Goal: Task Accomplishment & Management: Manage account settings

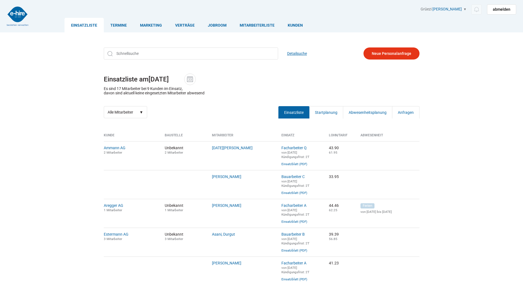
click at [291, 51] on link "Detailsuche" at bounding box center [297, 53] width 20 height 12
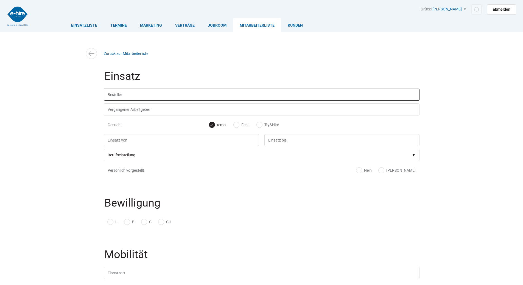
click at [127, 100] on input "text" at bounding box center [261, 95] width 315 height 12
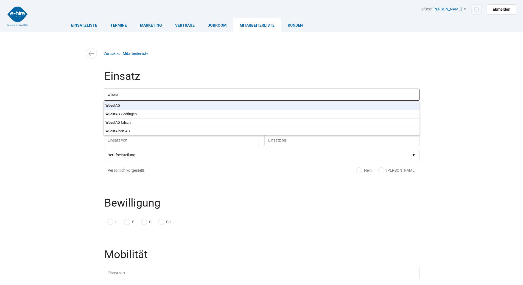
type input "Wüest AG"
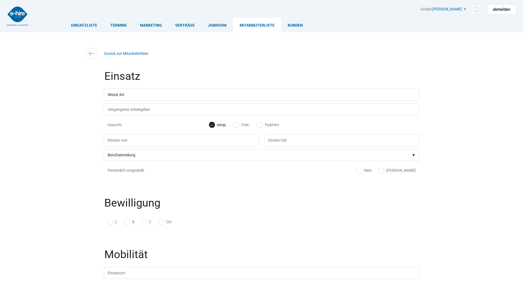
click at [126, 102] on body "Einsatzliste Termine Marketing Verträge Jobroom Mitarbeiterliste Kunden Grüezi …" at bounding box center [261, 142] width 523 height 285
click at [121, 142] on input "text" at bounding box center [181, 140] width 155 height 12
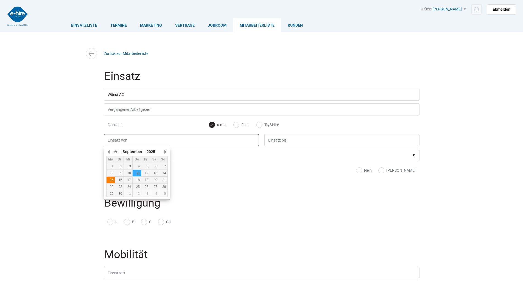
click at [114, 180] on div "15" at bounding box center [110, 180] width 9 height 4
type input "15.09.2025"
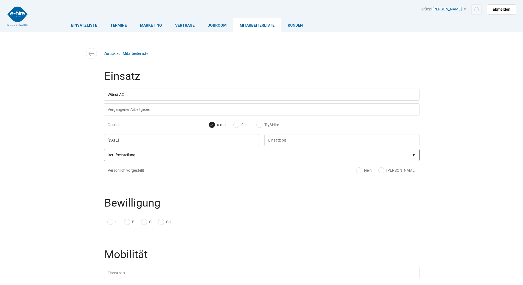
click at [123, 161] on select"] "Berufseinteilung Bauarbeiter C Bauarbeiter B Facharbeiter A Facharbeiter Q Vora…" at bounding box center [261, 155] width 315 height 12
select select"] "Kranführer"
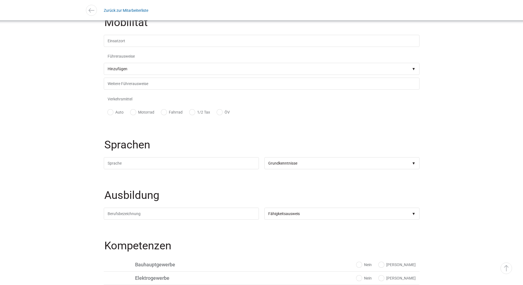
scroll to position [329, 0]
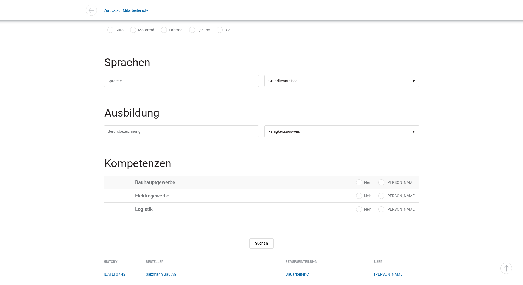
click at [408, 183] on label "Ja" at bounding box center [396, 182] width 37 height 5
radio input "true"
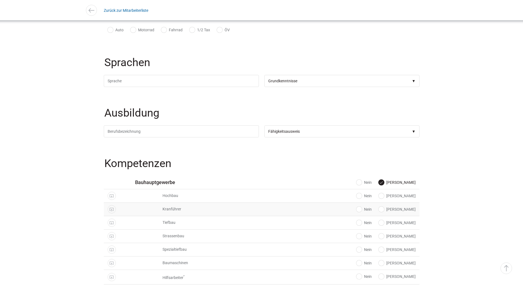
click at [408, 210] on label "Ja" at bounding box center [396, 209] width 37 height 5
radio input "true"
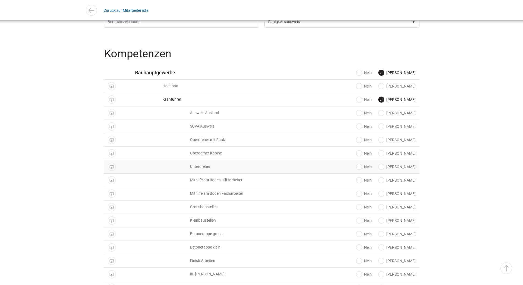
click at [407, 170] on label "Ja" at bounding box center [396, 166] width 37 height 5
radio input "true"
click at [407, 143] on label "Ja" at bounding box center [396, 139] width 37 height 5
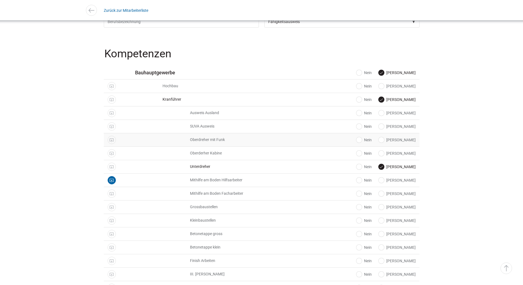
radio input "true"
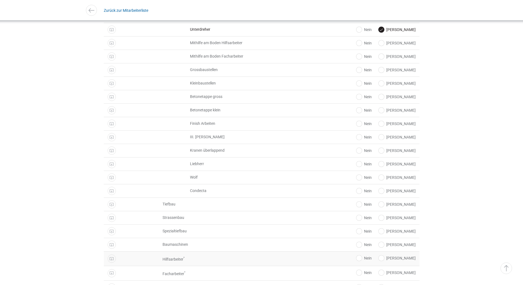
scroll to position [741, 0]
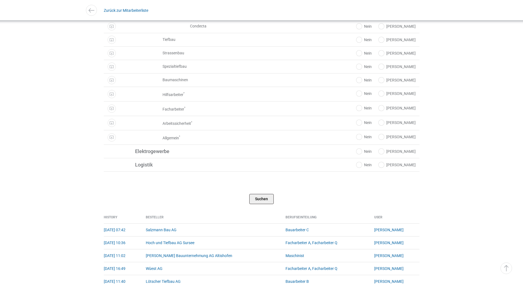
click at [256, 201] on input "Suchen" at bounding box center [261, 199] width 24 height 10
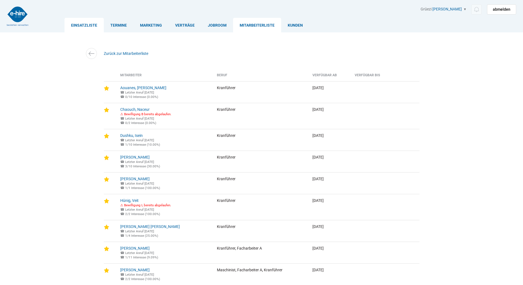
click at [87, 25] on link "Einsatzliste" at bounding box center [83, 25] width 39 height 15
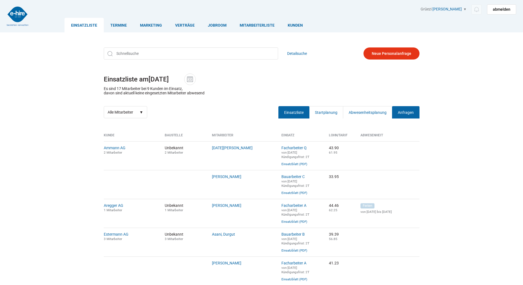
click at [416, 113] on link "Anfragen" at bounding box center [405, 112] width 27 height 12
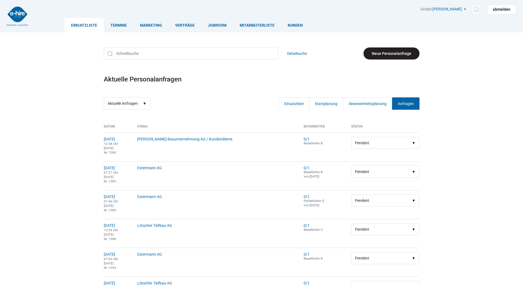
click at [394, 48] on link "Neue Personalanfrage" at bounding box center [391, 53] width 56 height 12
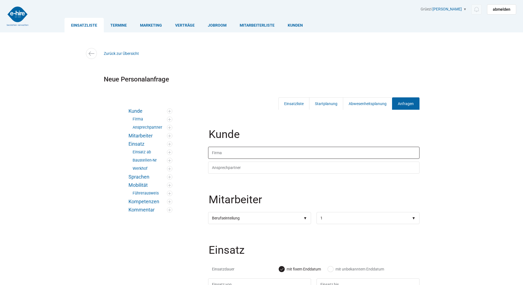
click at [245, 148] on input "text" at bounding box center [313, 153] width 211 height 12
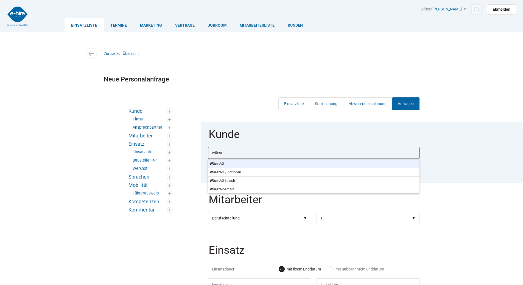
type input "Wüest AG"
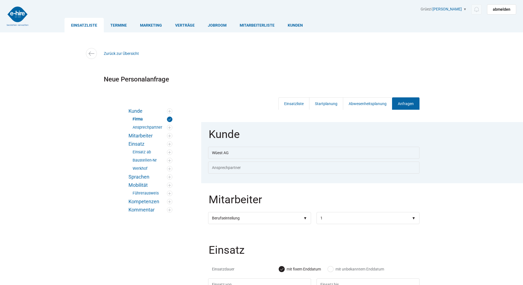
click at [241, 165] on body "Einsatzliste Termine Marketing Verträge Jobroom Mitarbeiterliste Kunden Grüezi …" at bounding box center [261, 142] width 523 height 285
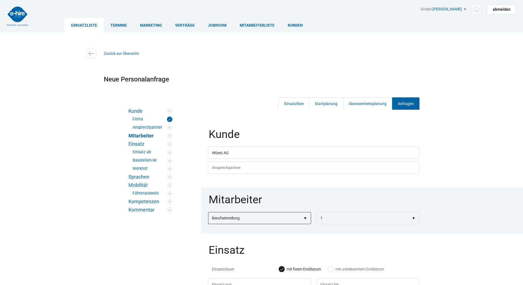
click at [238, 217] on select"] "Berufseinteilung Bauarbeiter C Bauarbeiter B Facharbeiter A Facharbeiter Q Vora…" at bounding box center [259, 218] width 103 height 12
select select"] "Maschinist"
select select"]
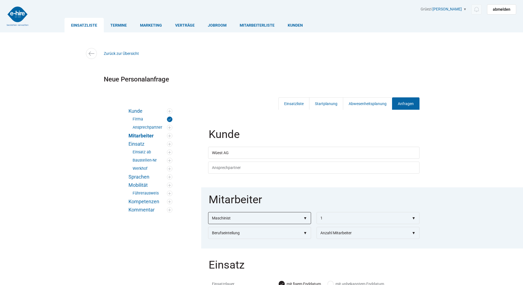
click at [250, 220] on select"] "Berufseinteilung Bauarbeiter C Bauarbeiter B Facharbeiter A Facharbeiter Q Vora…" at bounding box center [259, 218] width 103 height 12
select select"] "Kranführer"
click at [208, 213] on select"] "Berufseinteilung Bauarbeiter C Bauarbeiter B Facharbeiter A Facharbeiter Q Vora…" at bounding box center [259, 218] width 103 height 12
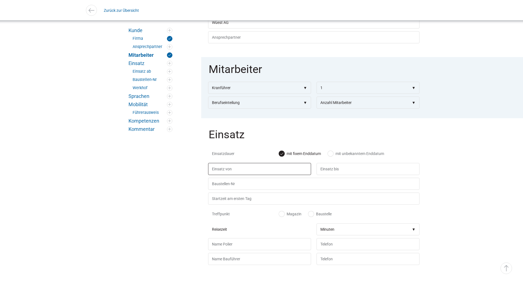
click at [231, 174] on input "text" at bounding box center [259, 169] width 103 height 12
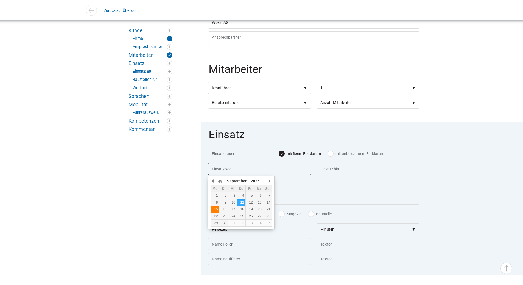
click at [215, 210] on div "15" at bounding box center [215, 209] width 9 height 4
type input "15.09.2025"
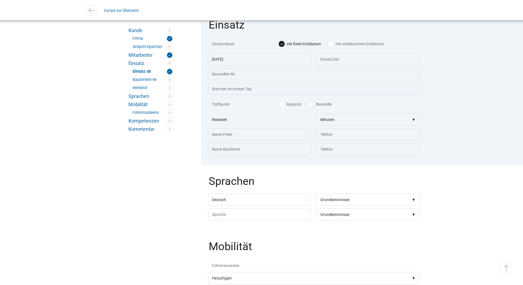
scroll to position [357, 0]
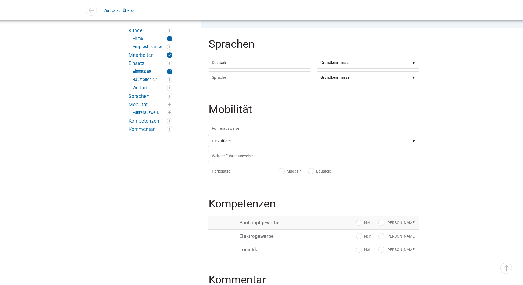
click at [407, 225] on label "Ja" at bounding box center [396, 222] width 37 height 5
radio input "true"
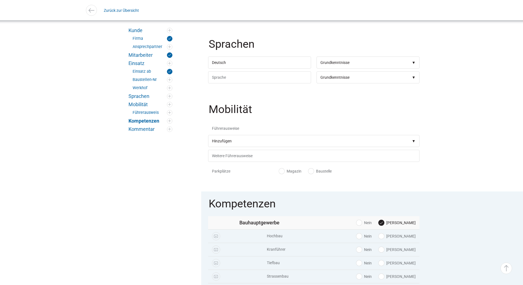
scroll to position [494, 0]
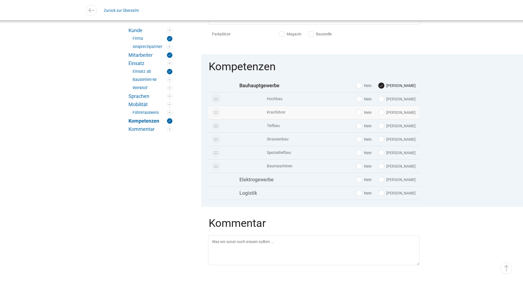
click at [408, 115] on label "Ja" at bounding box center [396, 112] width 37 height 5
radio input "true"
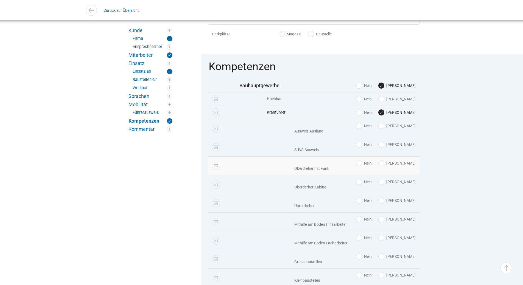
click at [406, 166] on label "Ja" at bounding box center [396, 162] width 37 height 5
radio input "true"
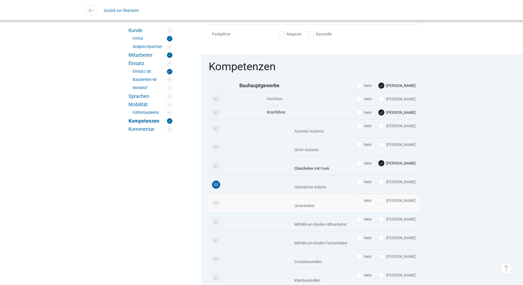
click at [406, 203] on label "Ja" at bounding box center [396, 200] width 37 height 5
radio input "true"
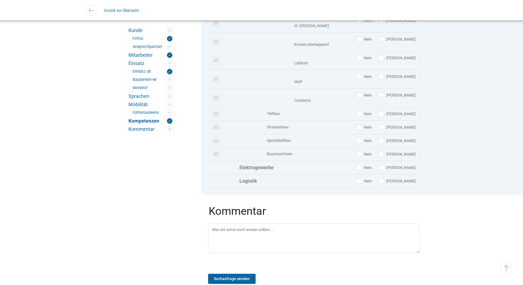
scroll to position [876, 0]
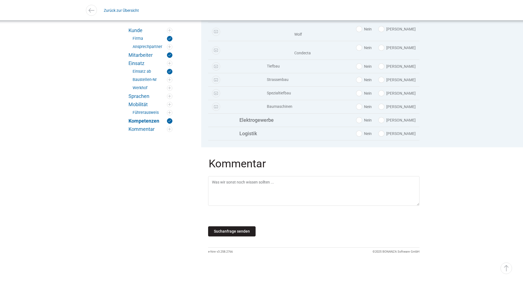
click at [228, 228] on input "Suchanfrage senden" at bounding box center [231, 231] width 47 height 10
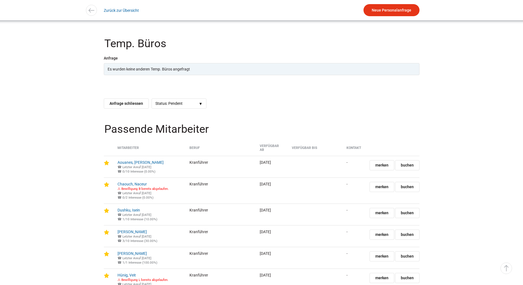
scroll to position [439, 0]
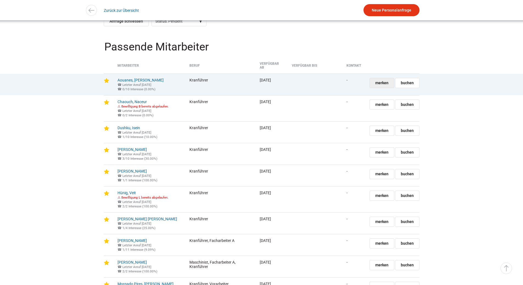
click at [383, 82] on span "merken" at bounding box center [381, 83] width 13 height 10
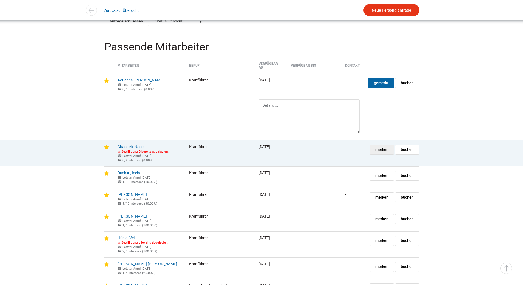
click at [382, 154] on span "merken" at bounding box center [381, 150] width 13 height 10
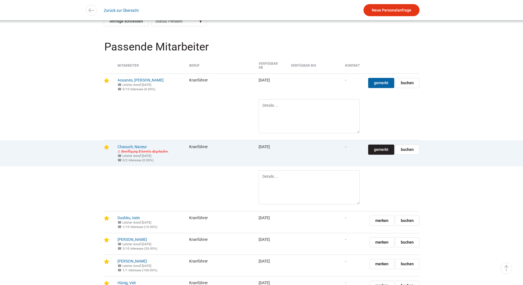
scroll to position [576, 0]
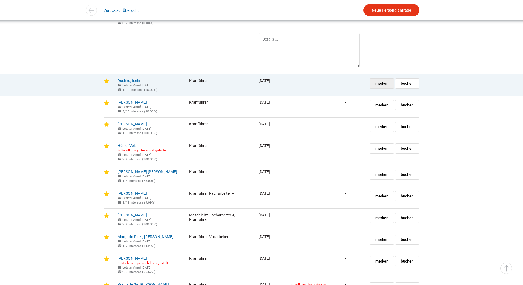
click at [385, 88] on span "merken" at bounding box center [381, 84] width 13 height 10
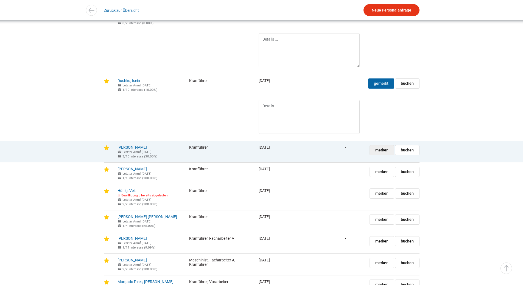
click at [384, 155] on span "merken" at bounding box center [381, 150] width 13 height 10
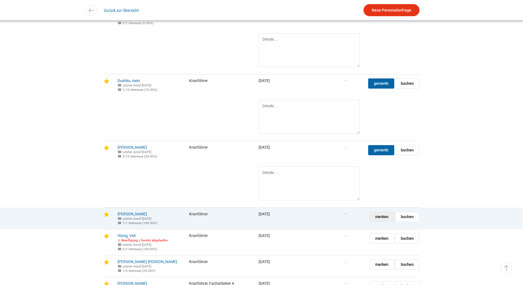
click at [379, 222] on span "merken" at bounding box center [381, 217] width 13 height 10
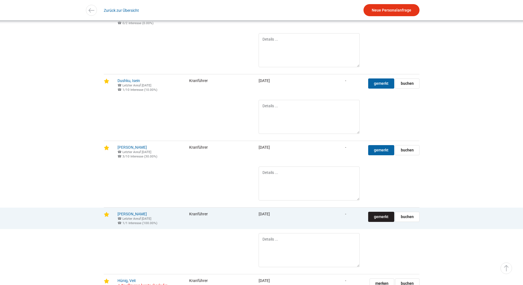
scroll to position [713, 0]
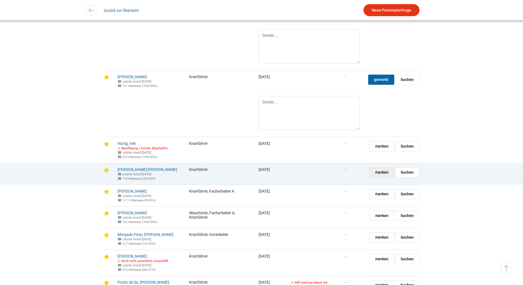
click at [384, 177] on span "merken" at bounding box center [381, 173] width 13 height 10
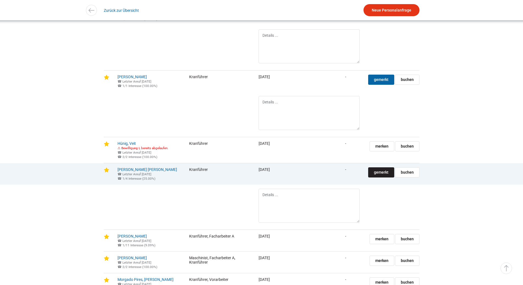
scroll to position [795, 0]
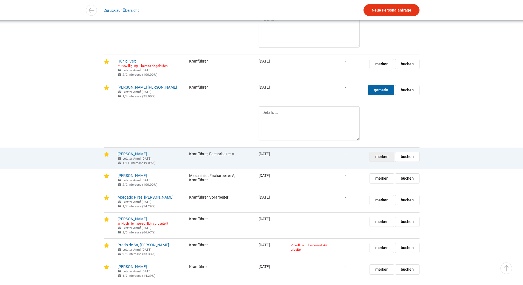
click at [385, 162] on span "merken" at bounding box center [381, 157] width 13 height 10
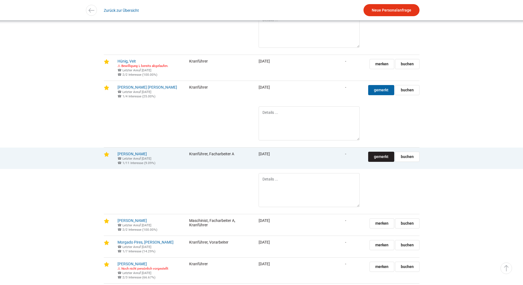
scroll to position [905, 0]
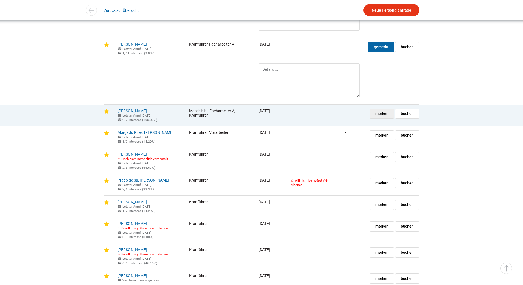
click at [379, 118] on span "merken" at bounding box center [381, 114] width 13 height 10
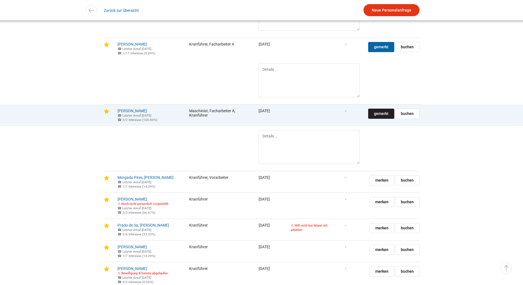
scroll to position [960, 0]
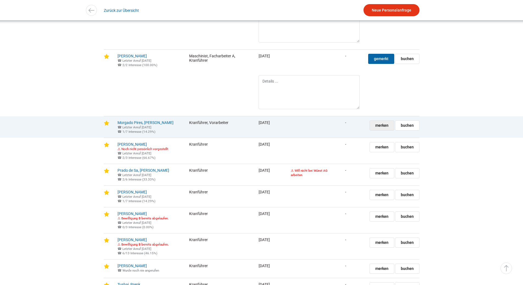
click at [387, 130] on span "merken" at bounding box center [381, 126] width 13 height 10
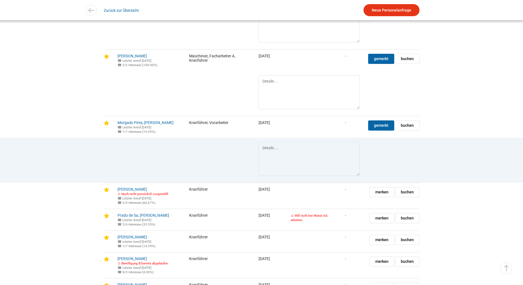
scroll to position [1042, 0]
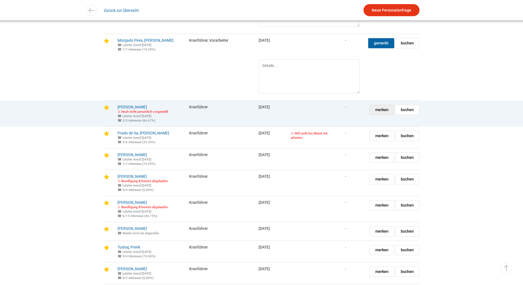
click at [380, 115] on span "merken" at bounding box center [381, 110] width 13 height 10
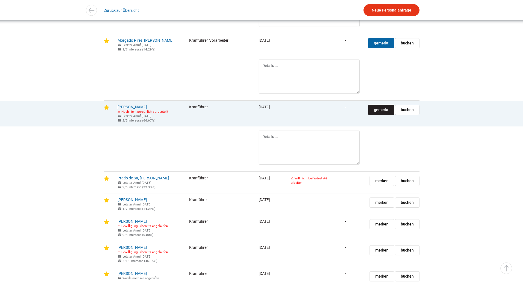
scroll to position [1125, 0]
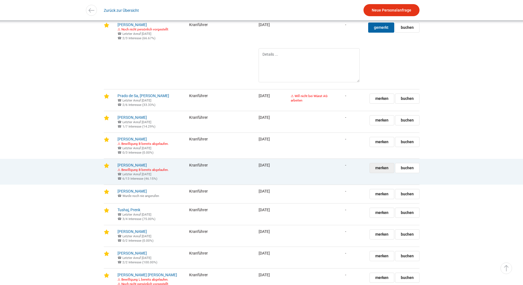
click at [382, 173] on span "merken" at bounding box center [381, 168] width 13 height 10
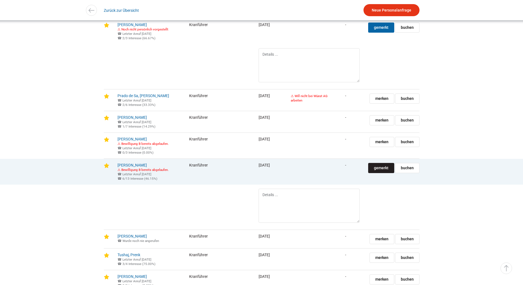
scroll to position [1207, 0]
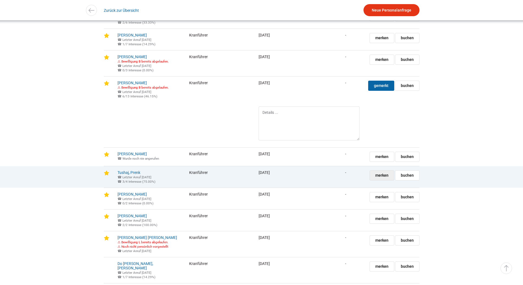
click at [383, 180] on span "merken" at bounding box center [381, 176] width 13 height 10
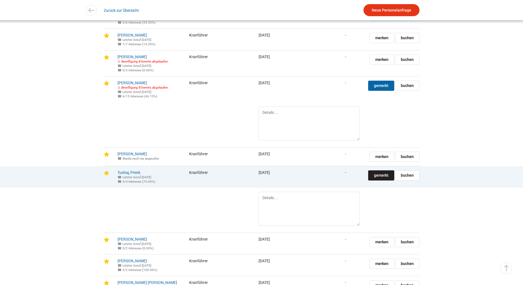
scroll to position [1289, 0]
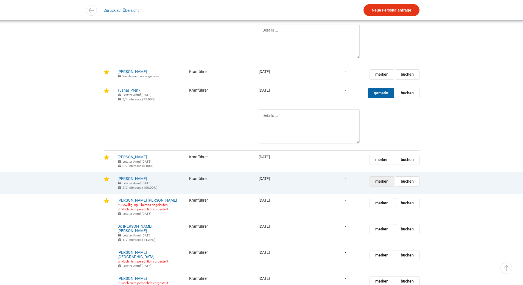
click at [378, 186] on span "merken" at bounding box center [381, 182] width 13 height 10
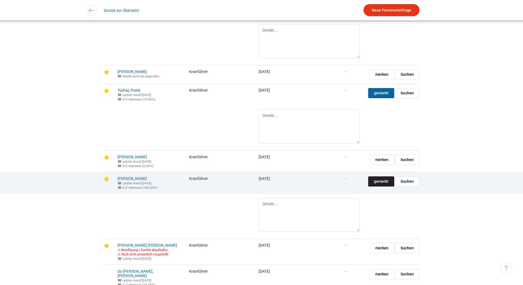
scroll to position [1399, 0]
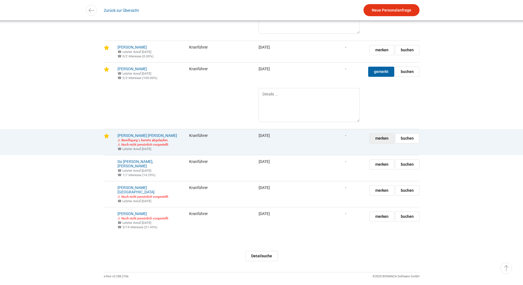
click at [385, 143] on span "merken" at bounding box center [381, 139] width 13 height 10
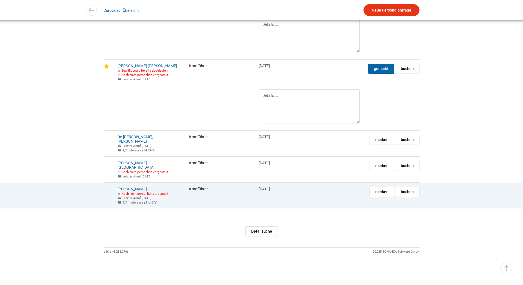
scroll to position [1508, 0]
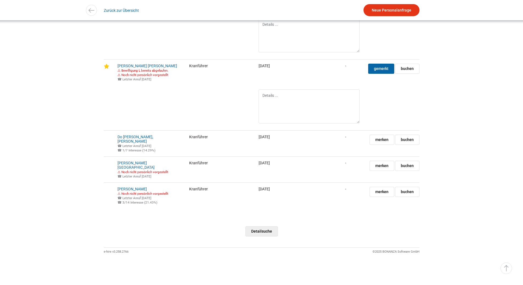
click at [256, 227] on link "Detailsuche" at bounding box center [261, 231] width 32 height 10
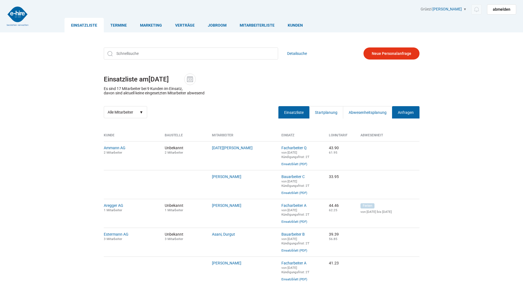
click at [407, 118] on link "Anfragen" at bounding box center [405, 112] width 27 height 12
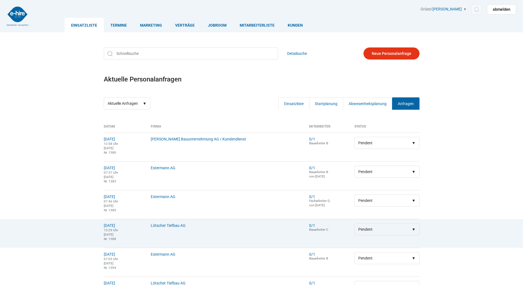
scroll to position [192, 0]
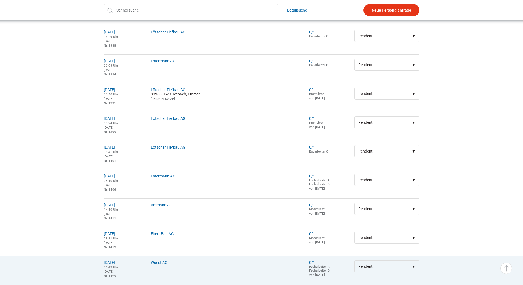
click at [115, 265] on link "21.08.2025" at bounding box center [109, 262] width 11 height 4
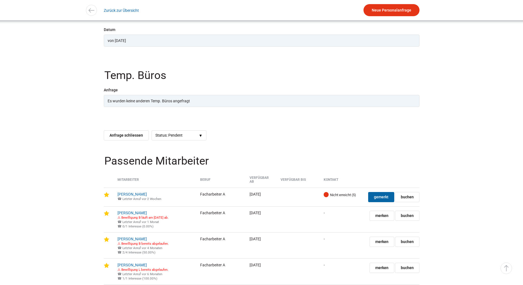
scroll to position [384, 0]
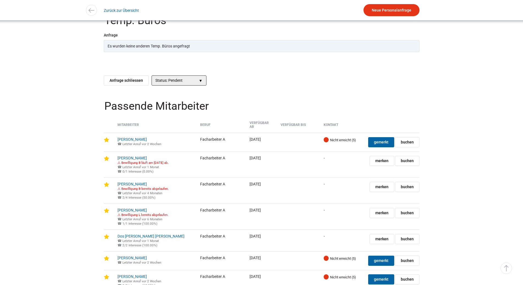
click at [199, 85] on select"] "Status: Pendent > Gesendet > Weitergeleitet > Erledigt > Gelöscht" at bounding box center [178, 80] width 55 height 10
select select"] "Erledigt"
click at [151, 79] on select"] "Status: Pendent > Gesendet > Weitergeleitet > Erledigt > Gelöscht" at bounding box center [178, 80] width 55 height 10
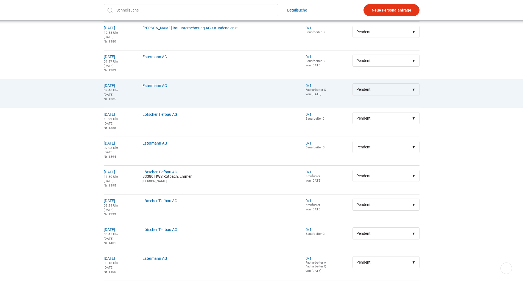
scroll to position [247, 0]
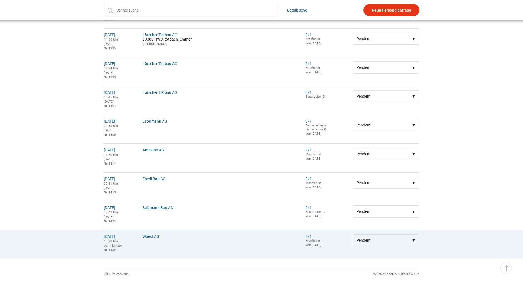
click at [114, 239] on link "11.09.2025" at bounding box center [109, 236] width 11 height 4
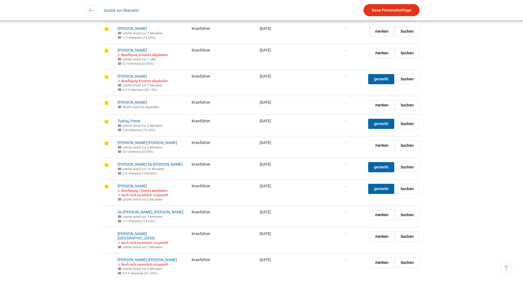
scroll to position [855, 0]
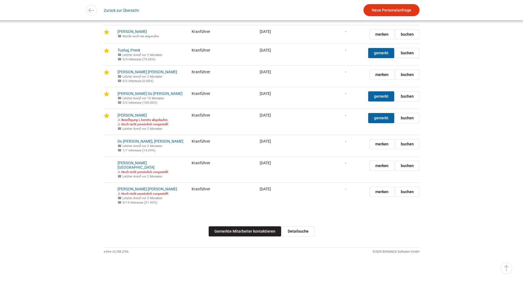
click at [230, 231] on link "Gemerkte Mitarbeiter kontaktieren" at bounding box center [244, 231] width 72 height 10
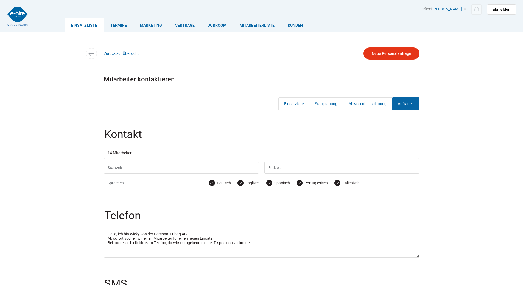
scroll to position [82, 0]
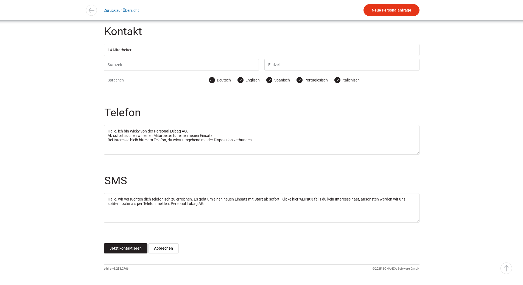
click at [123, 250] on input "Jetzt kontaktieren" at bounding box center [126, 248] width 44 height 10
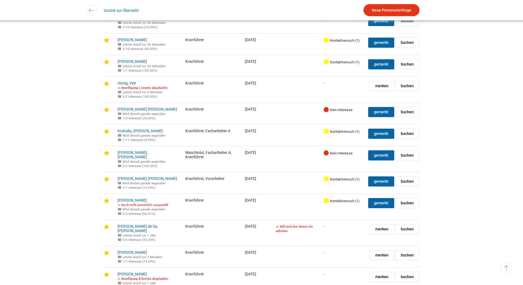
scroll to position [439, 0]
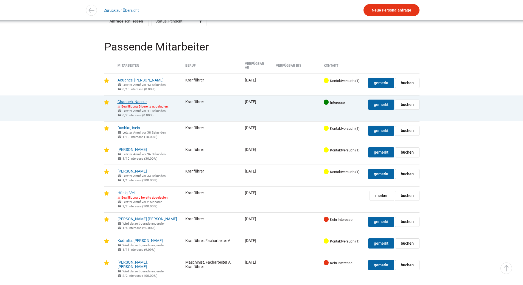
click at [135, 103] on link "Chaouch, Naceur" at bounding box center [131, 102] width 29 height 4
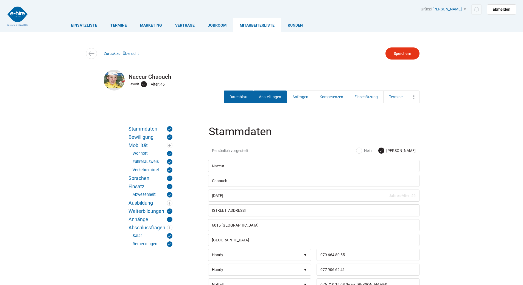
click at [270, 98] on link "Anstellungen" at bounding box center [270, 97] width 34 height 12
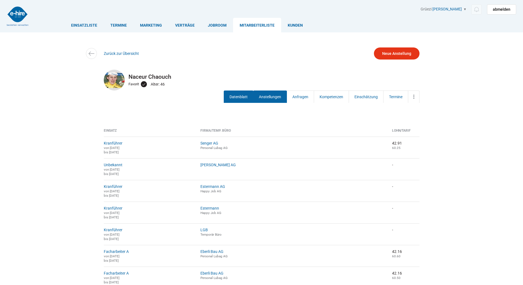
click at [235, 98] on link "Datenblatt" at bounding box center [239, 97] width 30 height 12
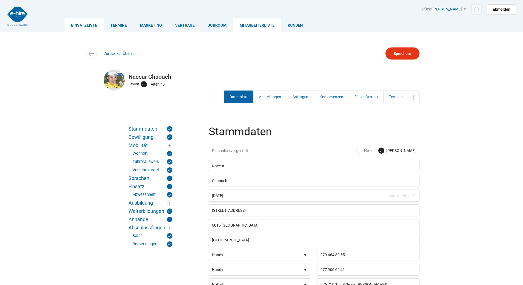
click at [80, 26] on link "Einsatzliste" at bounding box center [83, 25] width 39 height 15
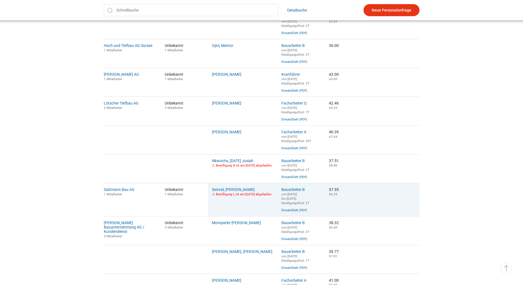
scroll to position [219, 0]
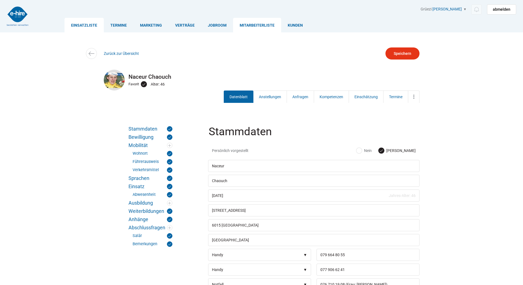
click at [81, 25] on link "Einsatzliste" at bounding box center [83, 25] width 39 height 15
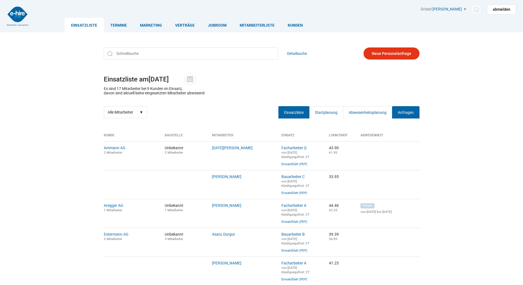
click at [411, 114] on link "Anfragen" at bounding box center [405, 112] width 27 height 12
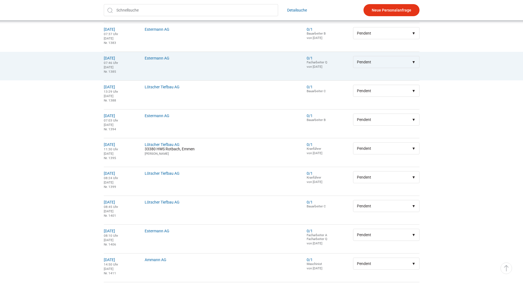
scroll to position [273, 0]
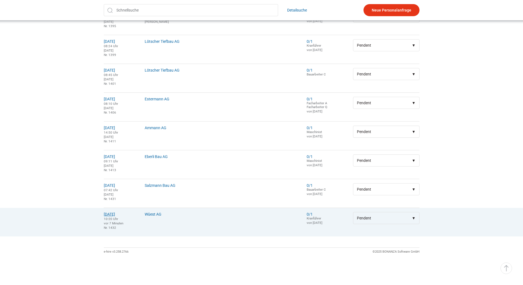
click at [114, 215] on link "[DATE]" at bounding box center [109, 214] width 11 height 4
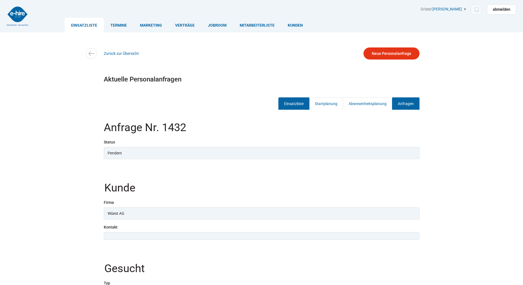
click at [299, 103] on link "Einsatzliste" at bounding box center [293, 103] width 31 height 12
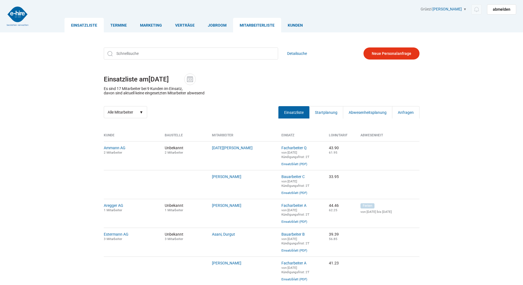
click at [252, 28] on link "Mitarbeiterliste" at bounding box center [257, 25] width 48 height 15
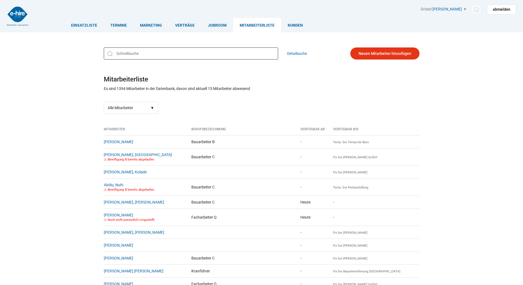
click at [125, 54] on input "text" at bounding box center [191, 53] width 174 height 12
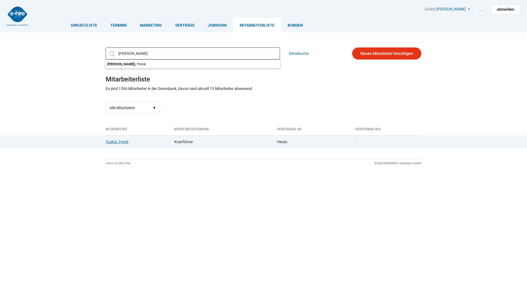
type input "tusha"
click at [114, 143] on link "Tushaj, Prenk" at bounding box center [117, 142] width 23 height 4
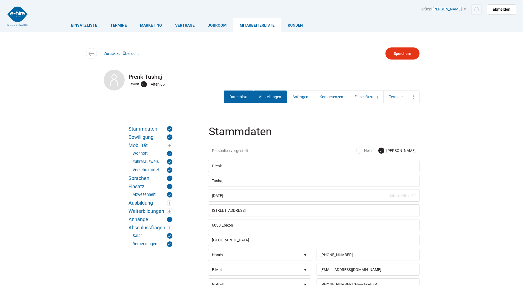
click at [270, 101] on link "Anstellungen" at bounding box center [270, 97] width 34 height 12
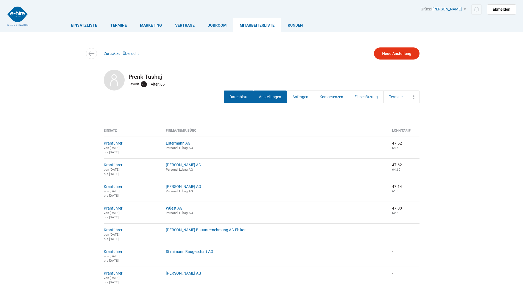
click at [230, 94] on link "Datenblatt" at bounding box center [239, 97] width 30 height 12
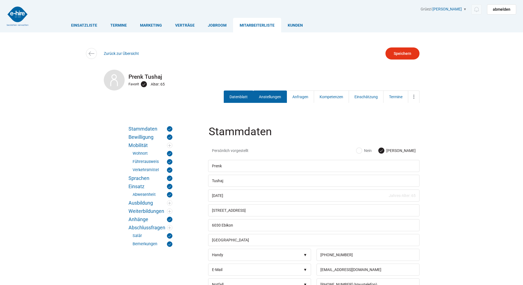
click at [262, 94] on link "Anstellungen" at bounding box center [270, 97] width 34 height 12
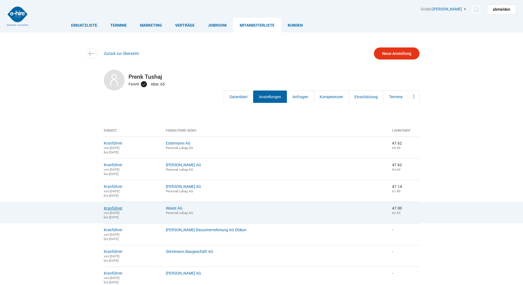
click at [111, 210] on link "Kranführer" at bounding box center [113, 208] width 19 height 4
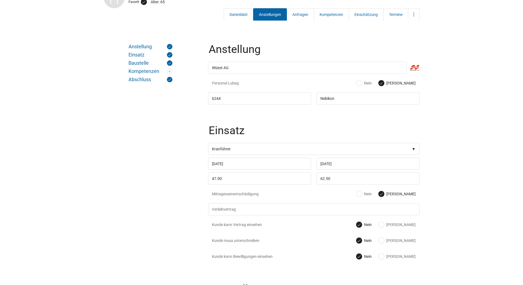
scroll to position [192, 0]
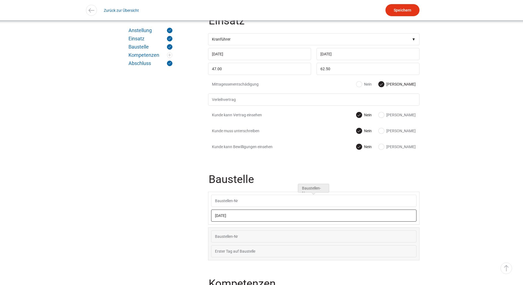
click at [242, 218] on input "[DATE]" at bounding box center [313, 216] width 205 height 12
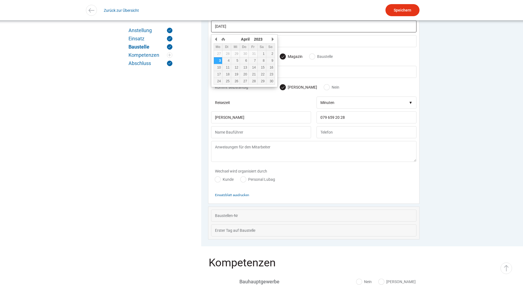
scroll to position [383, 0]
click at [426, 202] on fieldset "Baustelle [DATE] 06:30 Treffpunkt Magazin Baustelle [GEOGRAPHIC_DATA] Kommt sel…" at bounding box center [313, 110] width 225 height 269
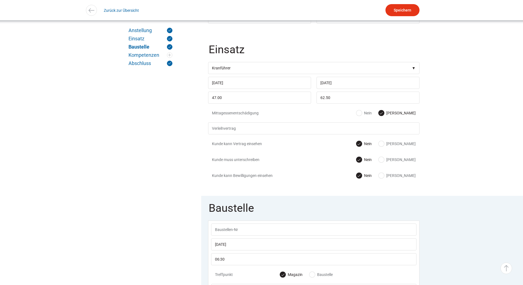
scroll to position [0, 0]
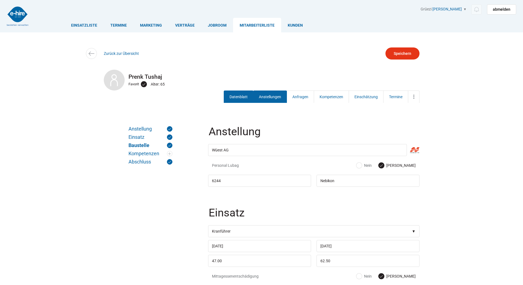
click at [242, 96] on link "Datenblatt" at bounding box center [239, 97] width 30 height 12
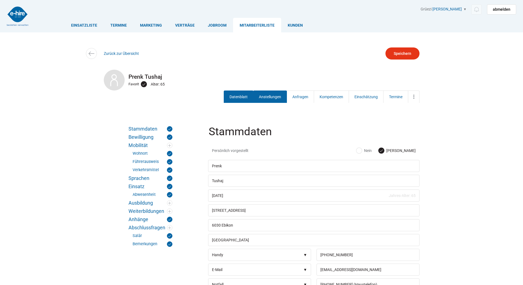
click at [270, 99] on link "Anstellungen" at bounding box center [270, 97] width 34 height 12
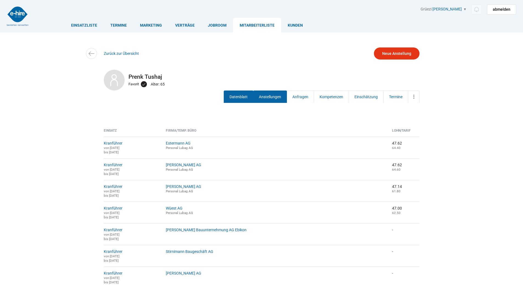
click at [237, 96] on link "Datenblatt" at bounding box center [239, 97] width 30 height 12
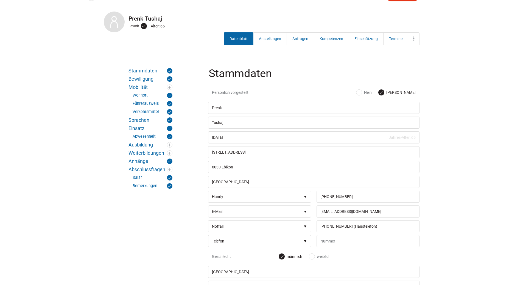
scroll to position [75, 0]
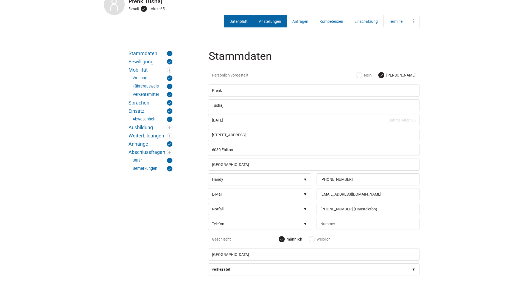
click at [271, 20] on link "Anstellungen" at bounding box center [270, 21] width 34 height 12
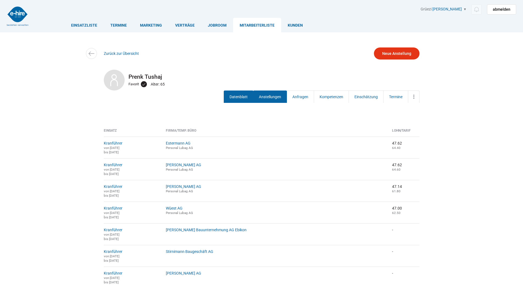
click at [236, 95] on link "Datenblatt" at bounding box center [239, 97] width 30 height 12
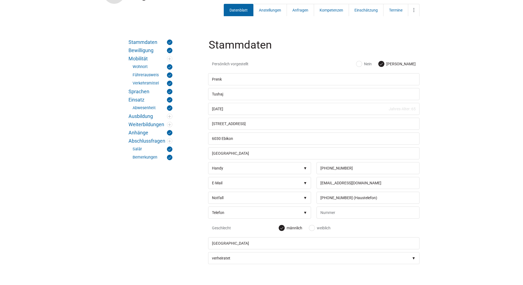
scroll to position [69, 0]
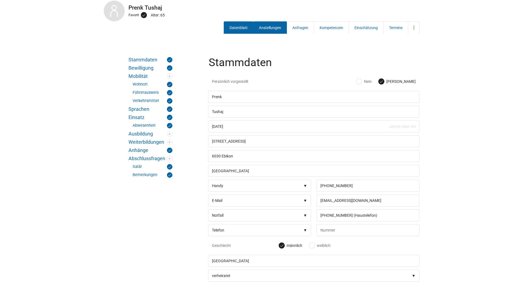
click at [274, 29] on link "Anstellungen" at bounding box center [270, 27] width 34 height 12
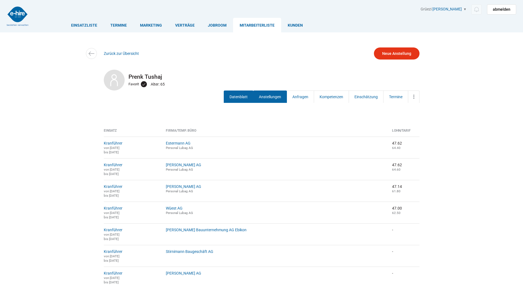
click at [246, 103] on link "Datenblatt" at bounding box center [239, 97] width 30 height 12
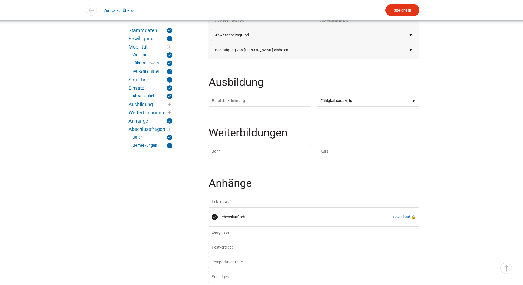
scroll to position [897, 0]
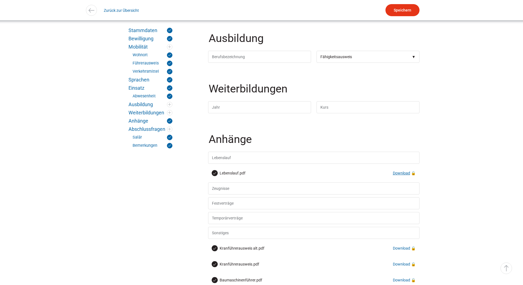
click at [404, 175] on link "Download" at bounding box center [401, 173] width 17 height 4
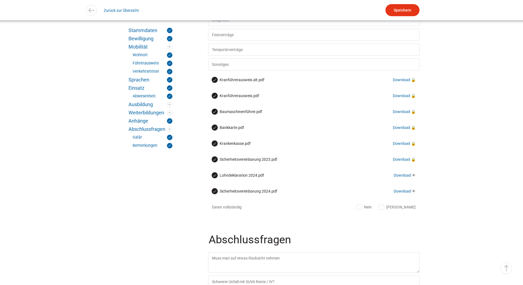
scroll to position [1087, 0]
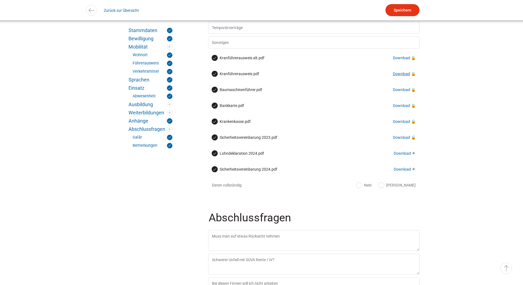
click at [401, 76] on link "Download" at bounding box center [401, 74] width 17 height 4
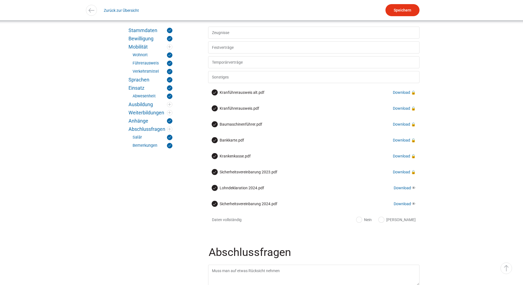
scroll to position [1054, 0]
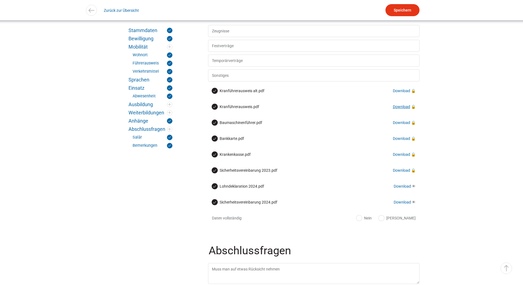
click at [402, 109] on link "Download" at bounding box center [401, 107] width 17 height 4
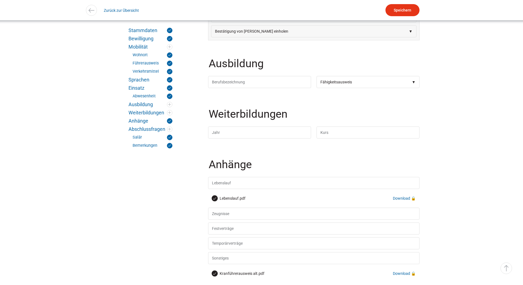
scroll to position [873, 0]
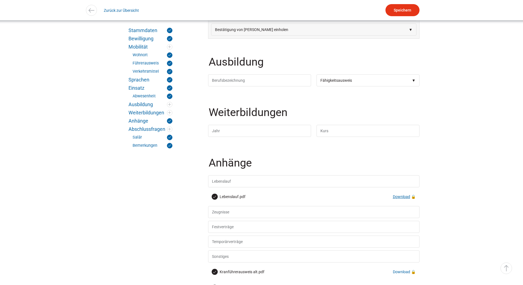
click at [407, 199] on link "Download" at bounding box center [401, 196] width 17 height 4
click at [229, 199] on label "Lebenslauf.pdf" at bounding box center [228, 196] width 33 height 5
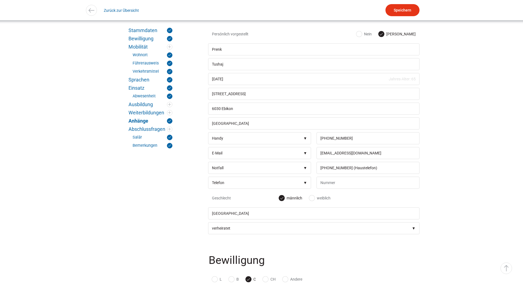
scroll to position [113, 0]
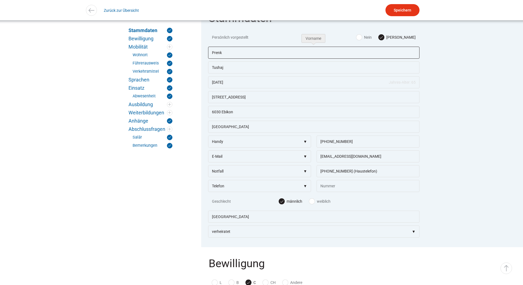
click at [232, 52] on input "Prenk" at bounding box center [313, 53] width 211 height 12
click at [141, 188] on div "Stammdaten Bewilligung Mobilität Wohnort Führerausweis Verkehrsmittel Sprachen …" at bounding box center [151, 160] width 58 height 320
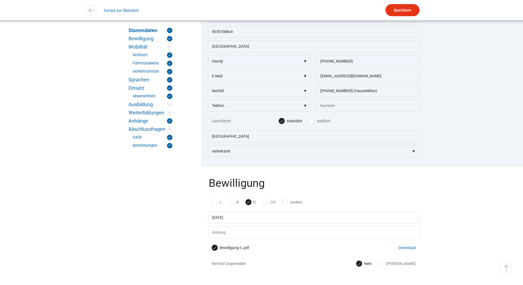
scroll to position [192, 0]
